Goal: Task Accomplishment & Management: Use online tool/utility

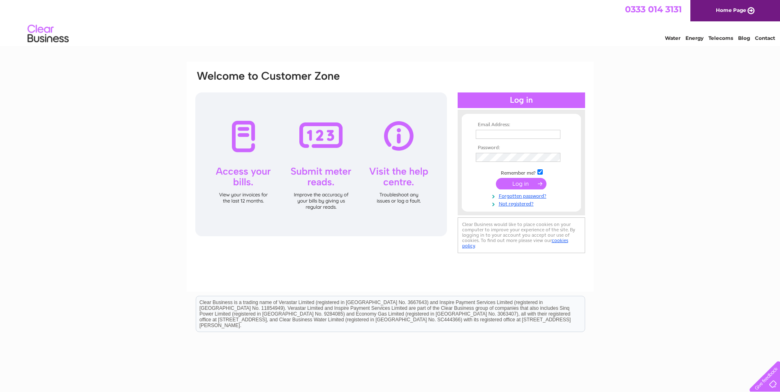
type input "bishamptonvillagestore@gmail.com"
click at [530, 189] on input "submit" at bounding box center [521, 184] width 51 height 12
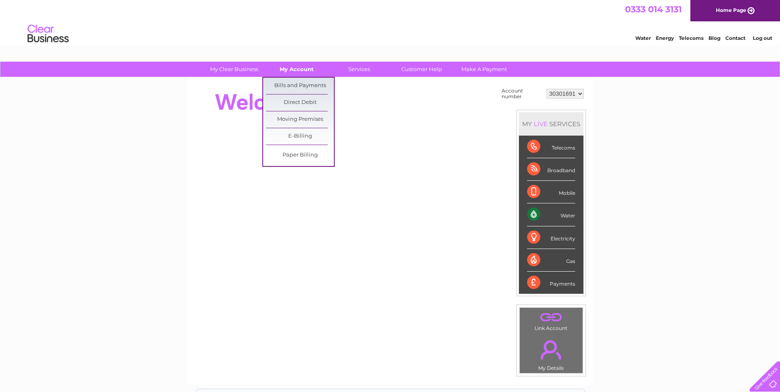
click at [297, 68] on link "My Account" at bounding box center [297, 69] width 68 height 15
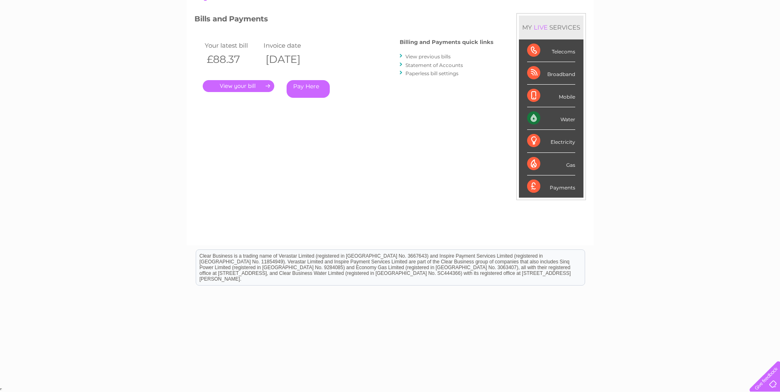
scroll to position [22, 0]
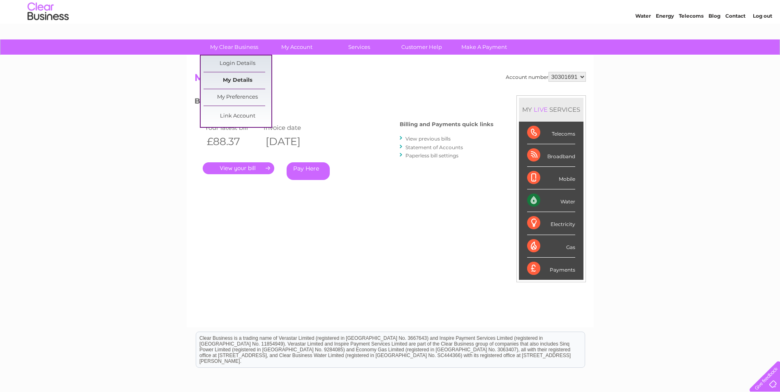
click at [246, 80] on link "My Details" at bounding box center [238, 80] width 68 height 16
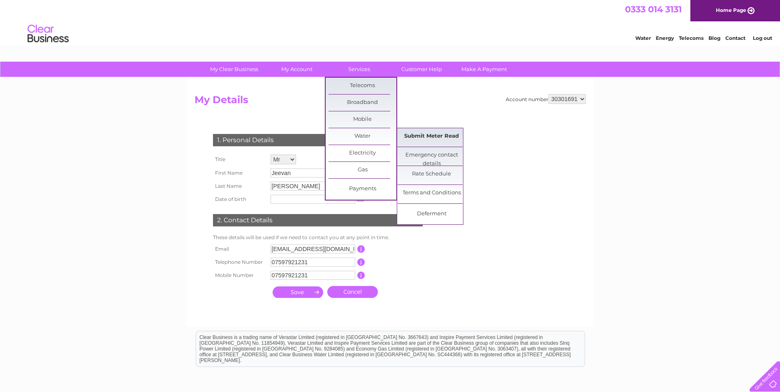
click at [434, 138] on link "Submit Meter Read" at bounding box center [432, 136] width 68 height 16
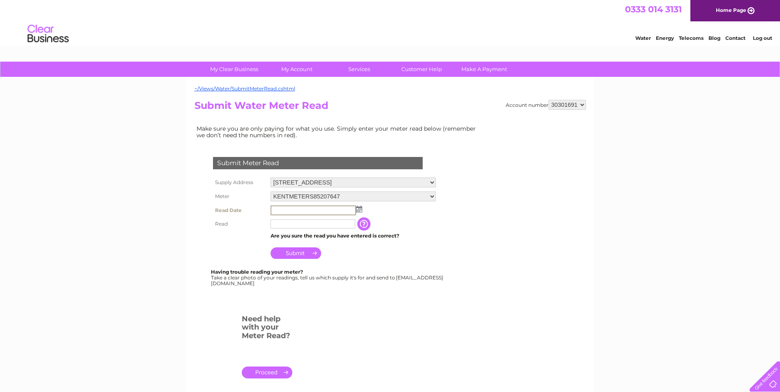
click at [300, 212] on input "text" at bounding box center [314, 211] width 86 height 10
click at [358, 210] on img at bounding box center [359, 209] width 6 height 7
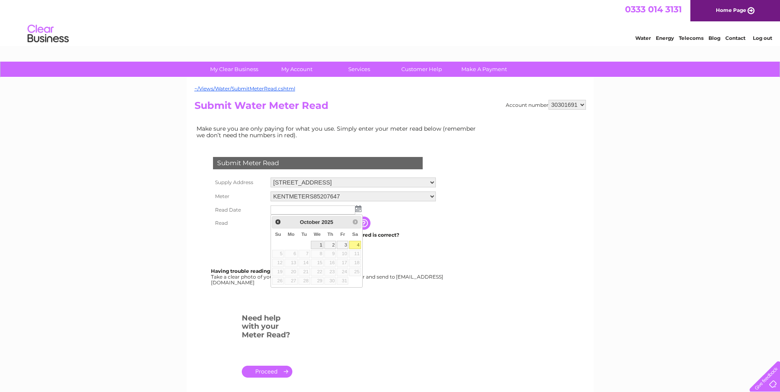
click at [313, 246] on link "1" at bounding box center [317, 245] width 13 height 8
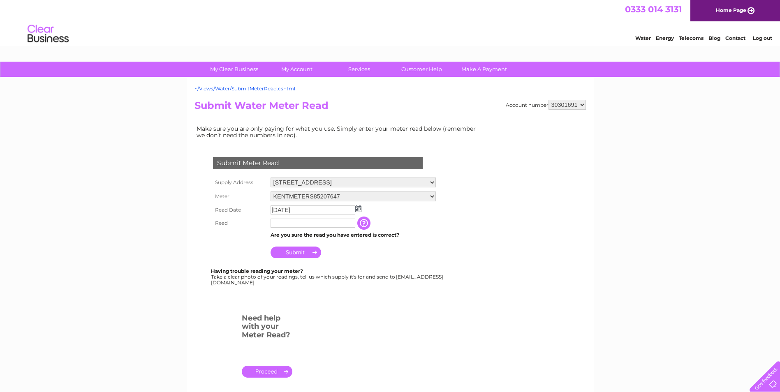
click at [362, 209] on td "2025/10/01" at bounding box center [353, 210] width 169 height 13
click at [358, 209] on img at bounding box center [358, 209] width 6 height 7
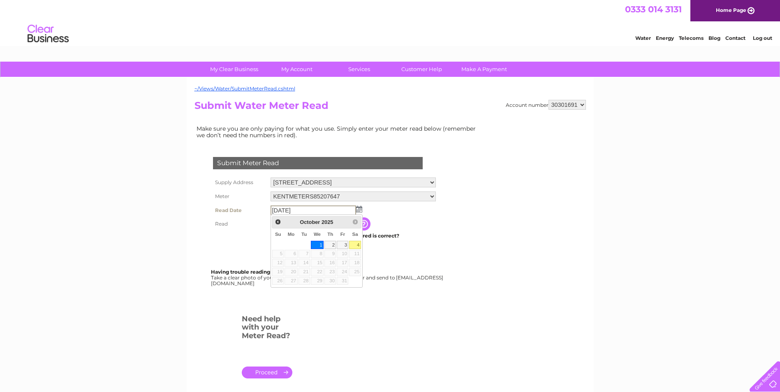
click at [358, 246] on link "4" at bounding box center [355, 245] width 12 height 8
type input "2025/10/04"
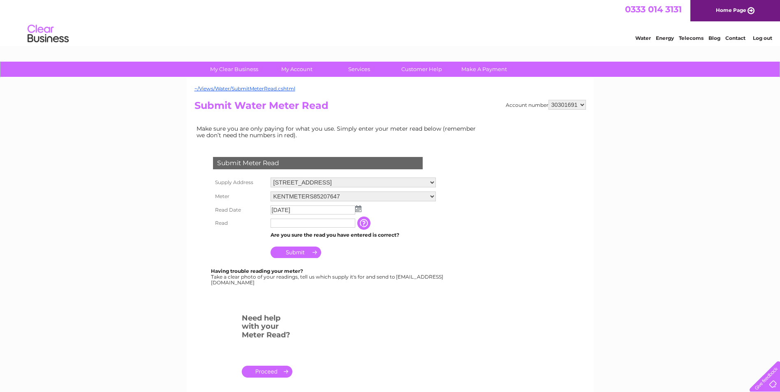
click at [291, 225] on input "text" at bounding box center [313, 223] width 85 height 9
type input "1188"
click at [292, 249] on input "Submit" at bounding box center [296, 254] width 51 height 12
